Goal: Task Accomplishment & Management: Use online tool/utility

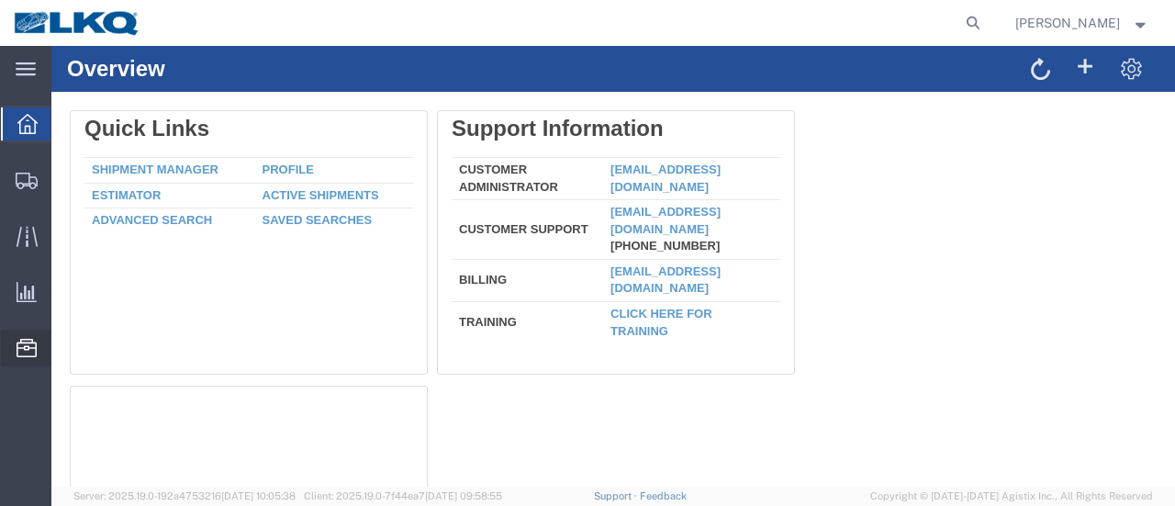
click at [0, 0] on span "Location Appointment" at bounding box center [0, 0] width 0 height 0
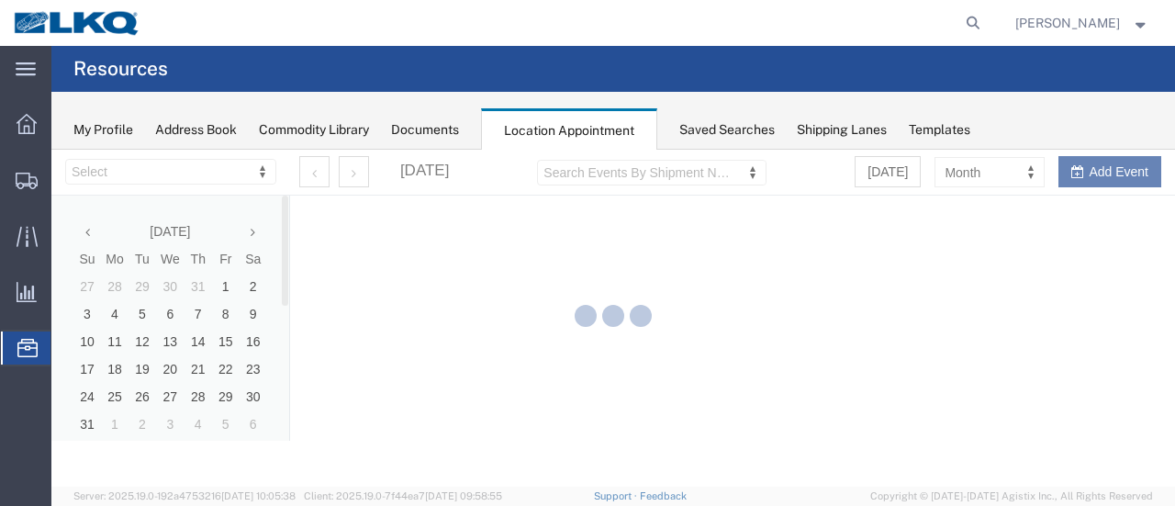
select select "28712"
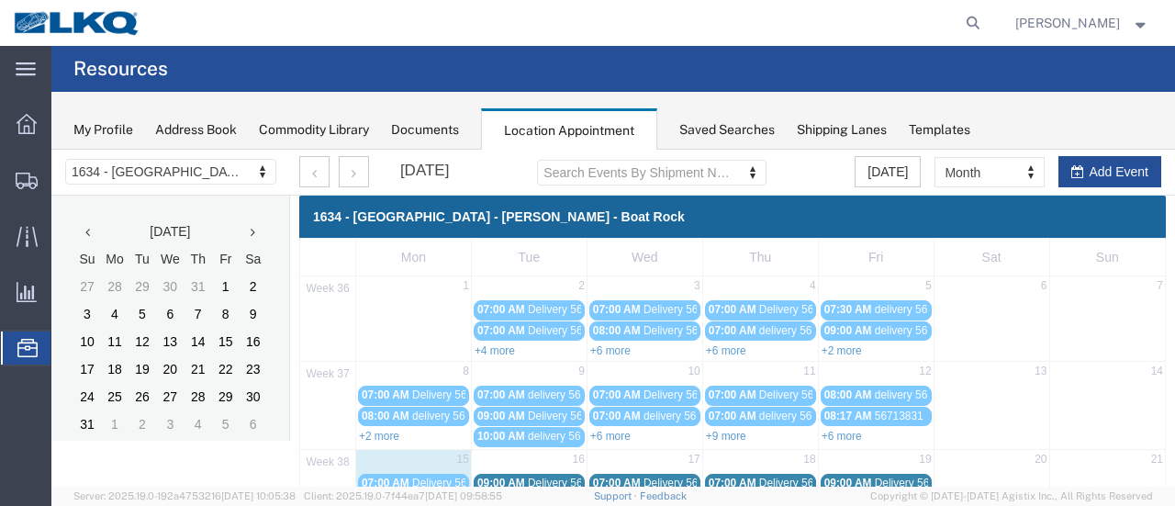
scroll to position [275, 0]
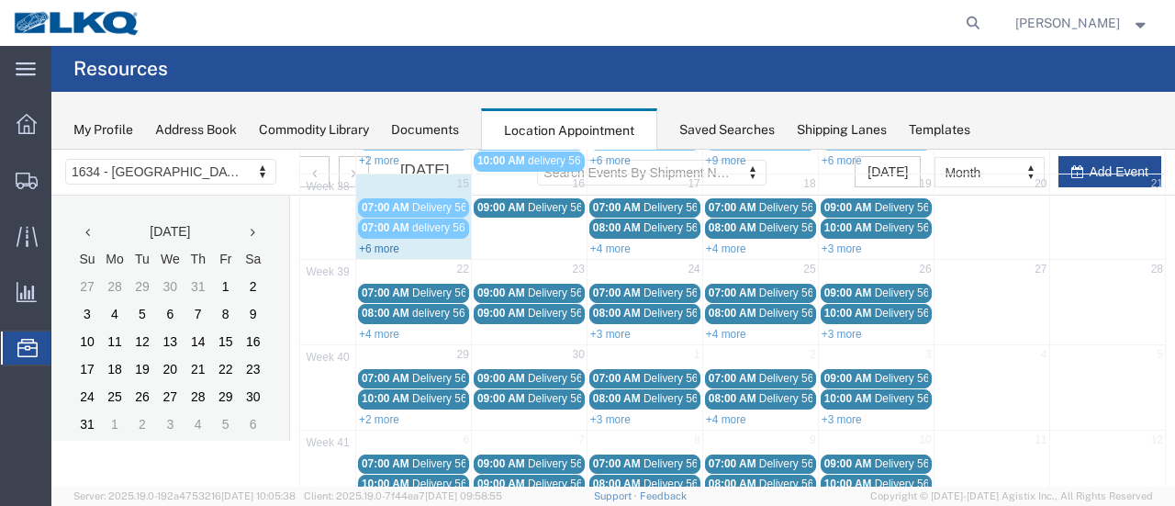
click at [380, 243] on link "+6 more" at bounding box center [379, 248] width 40 height 13
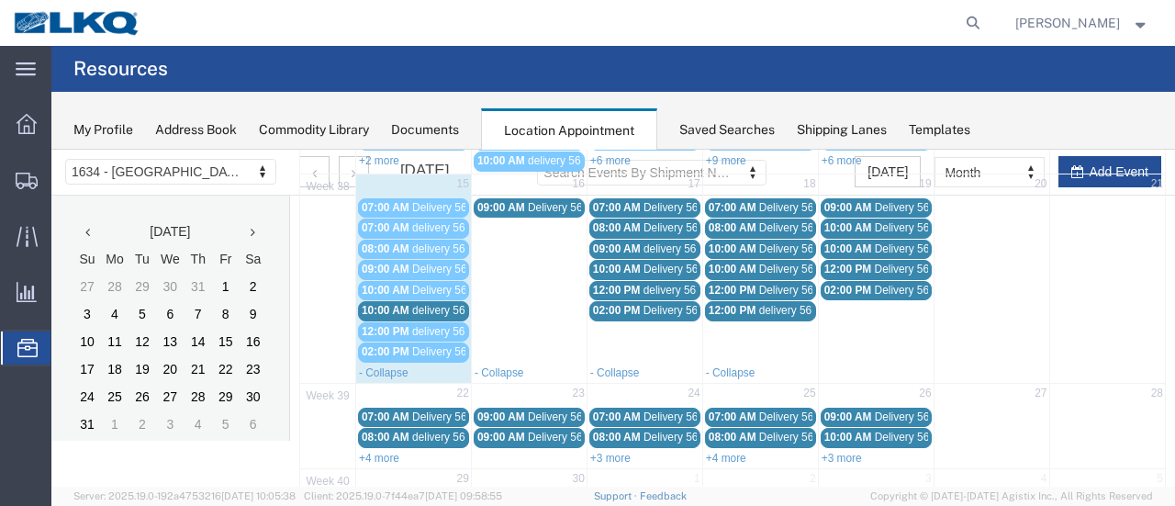
click at [440, 306] on span "delivery 56795209" at bounding box center [456, 310] width 89 height 13
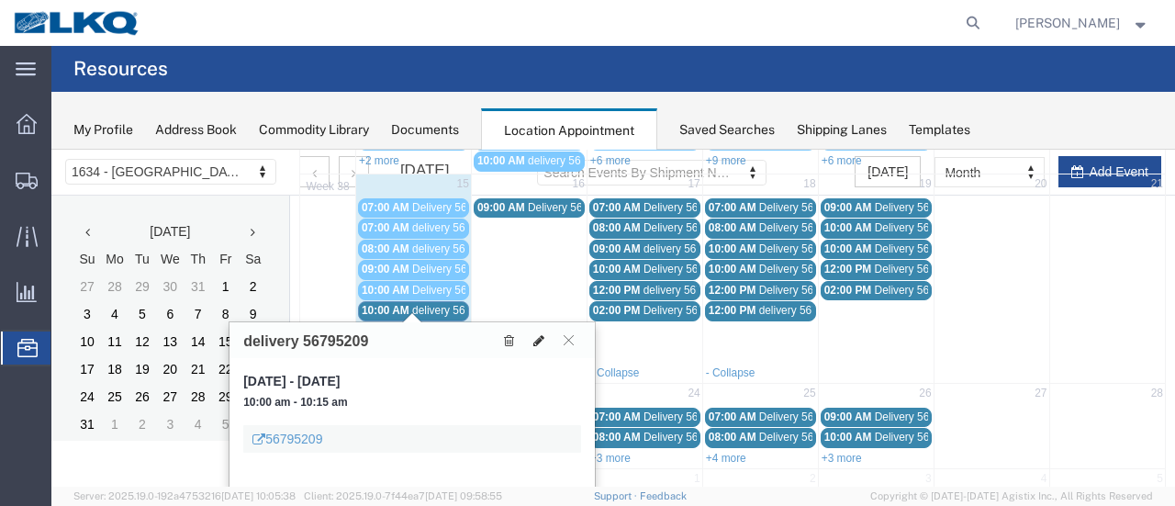
click at [538, 335] on icon at bounding box center [538, 340] width 11 height 13
select select "1"
select select
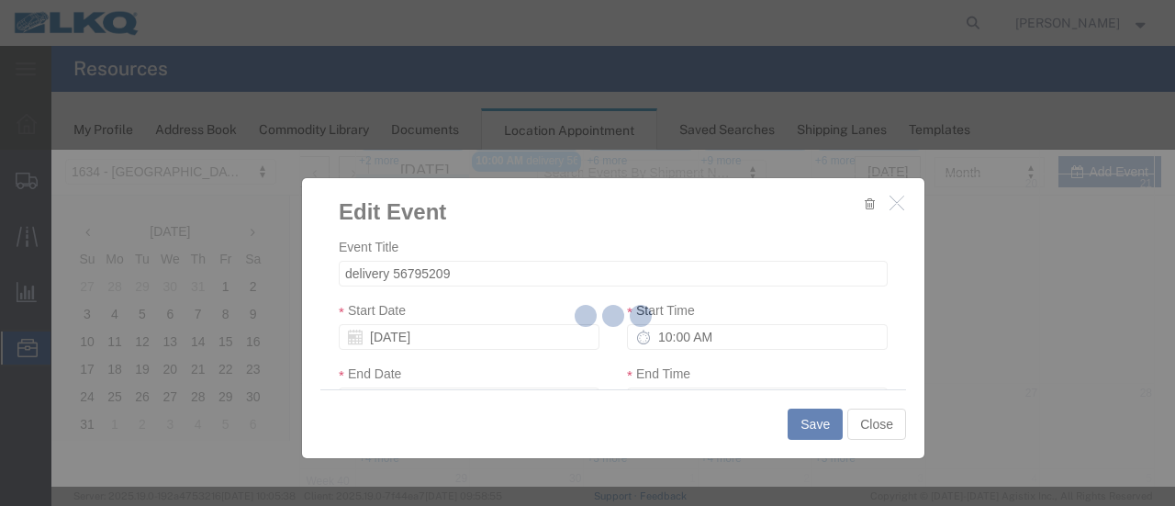
select select
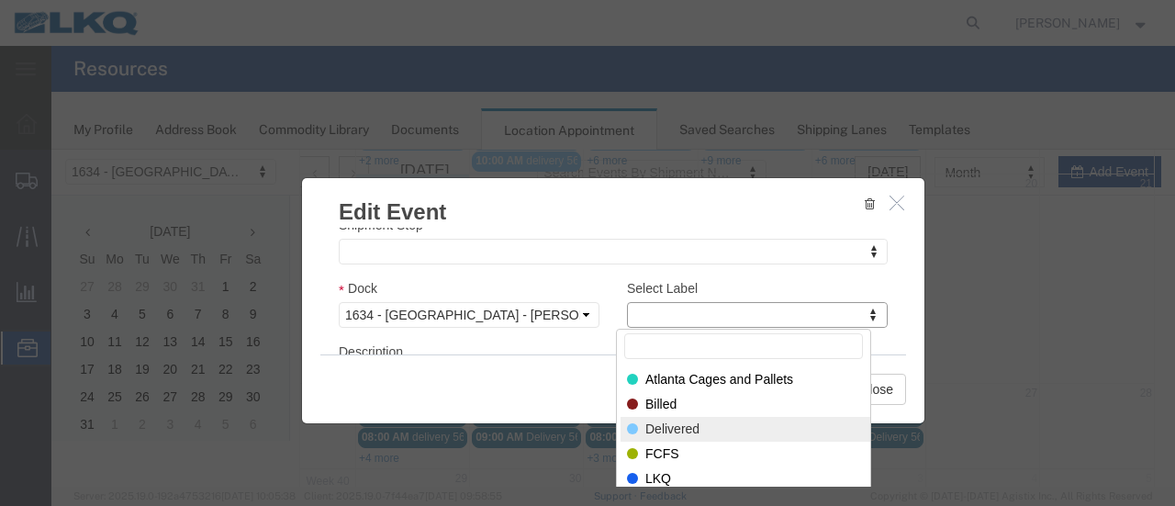
select select "40"
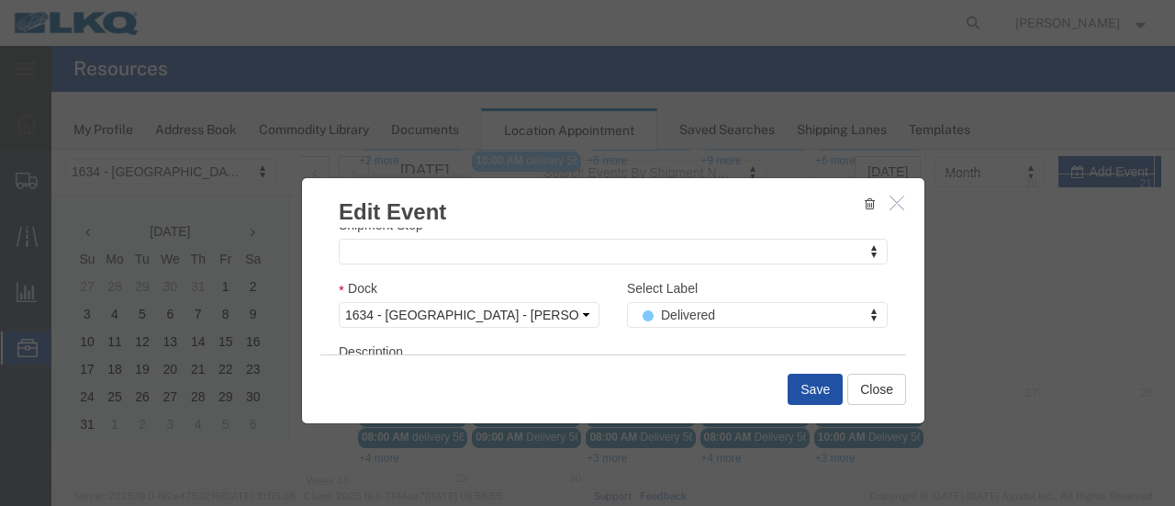
drag, startPoint x: 812, startPoint y: 399, endPoint x: 813, endPoint y: 390, distance: 9.2
click at [812, 395] on button "Save" at bounding box center [814, 388] width 55 height 31
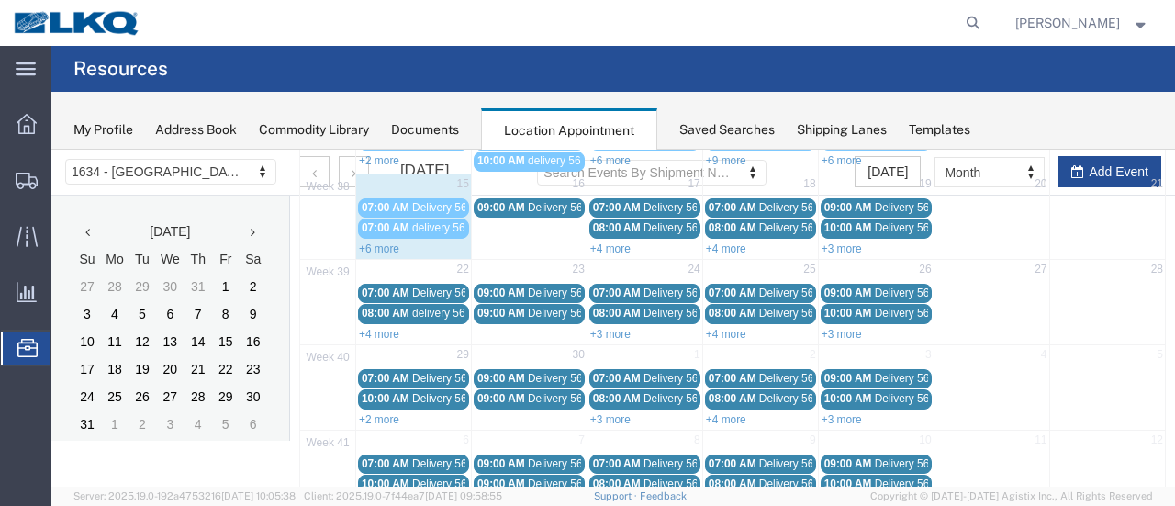
scroll to position [117, 0]
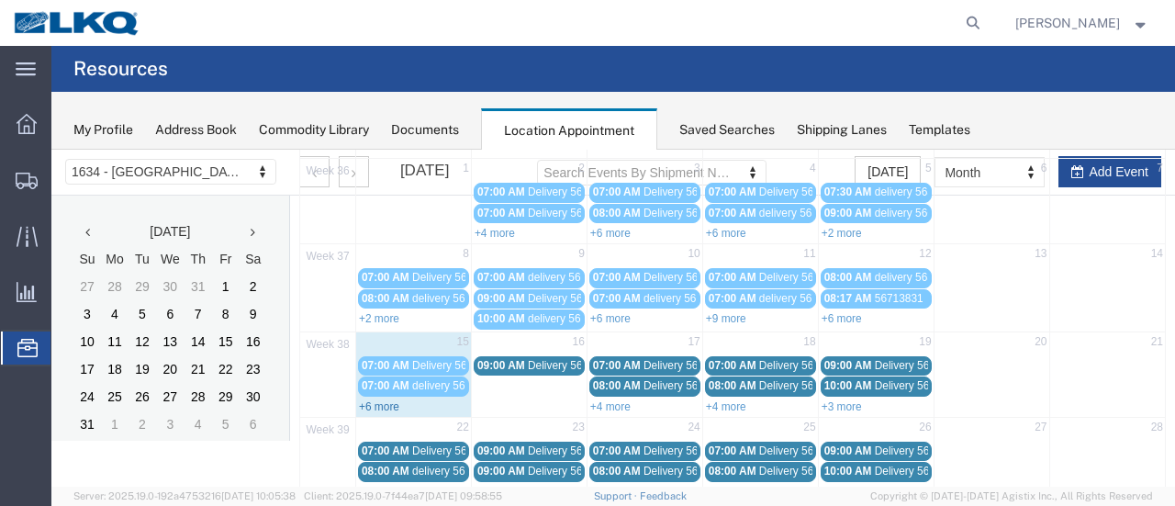
click at [383, 400] on link "+6 more" at bounding box center [379, 406] width 40 height 13
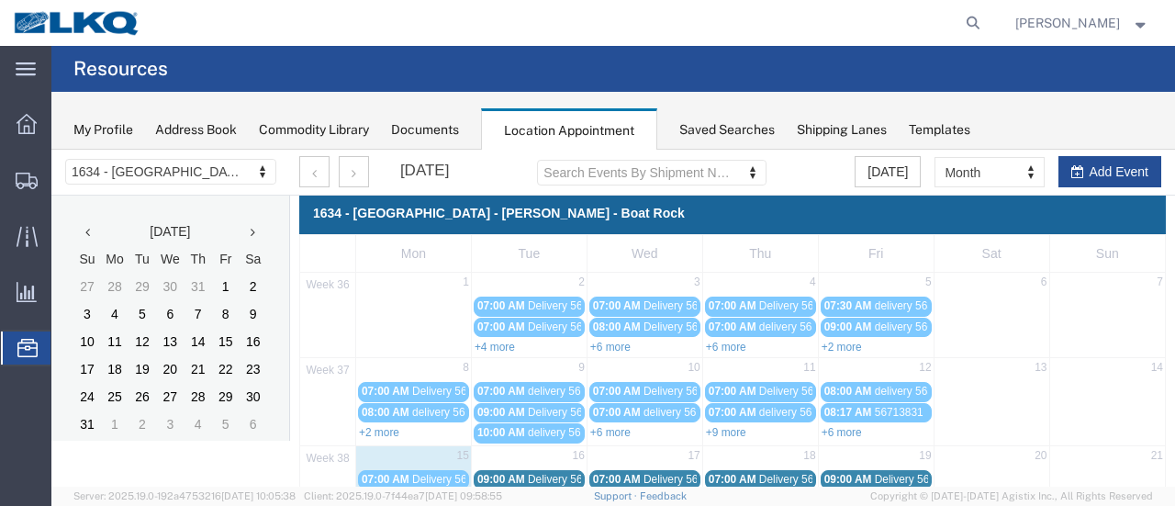
scroll to position [0, 0]
